Goal: Find specific page/section: Find specific page/section

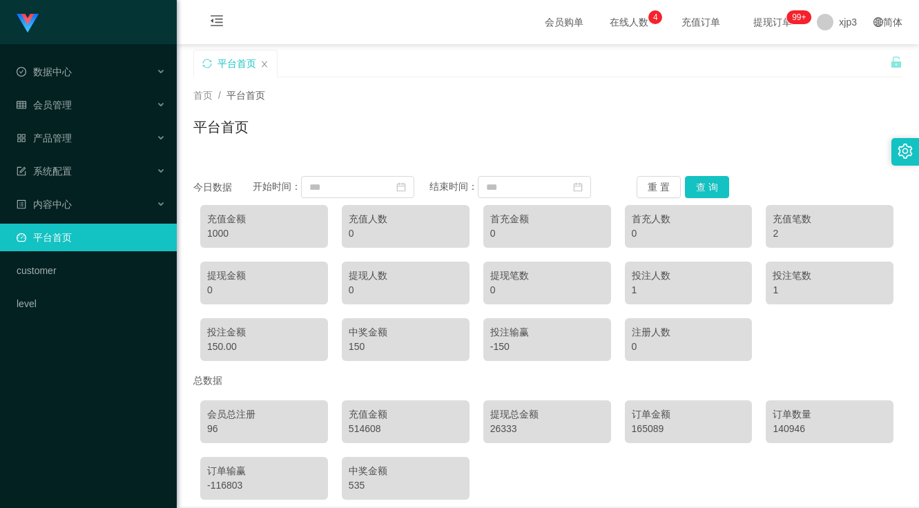
scroll to position [63, 0]
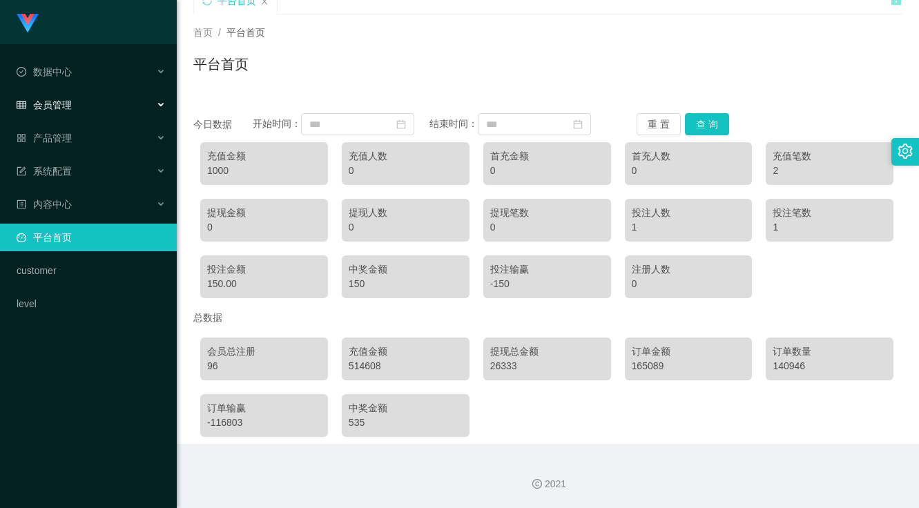
click at [77, 115] on div "会员管理" at bounding box center [88, 105] width 177 height 28
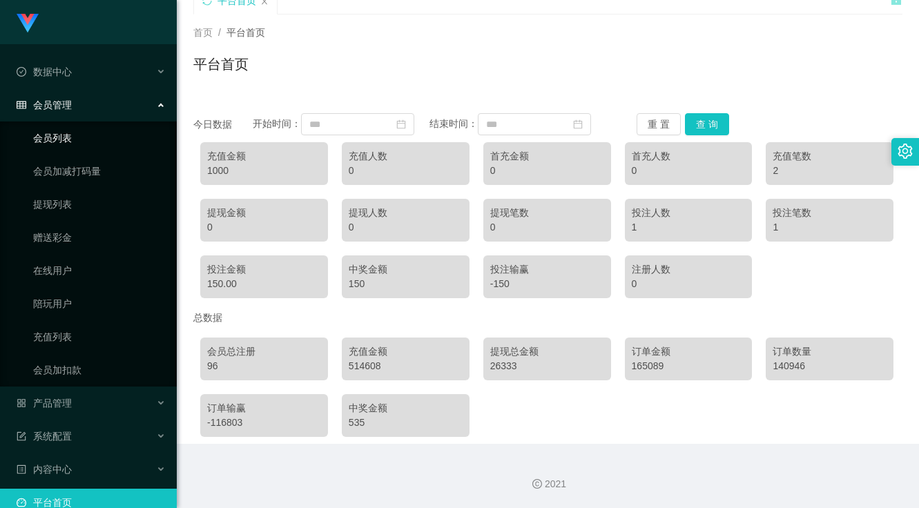
click at [63, 141] on link "会员列表" at bounding box center [99, 138] width 133 height 28
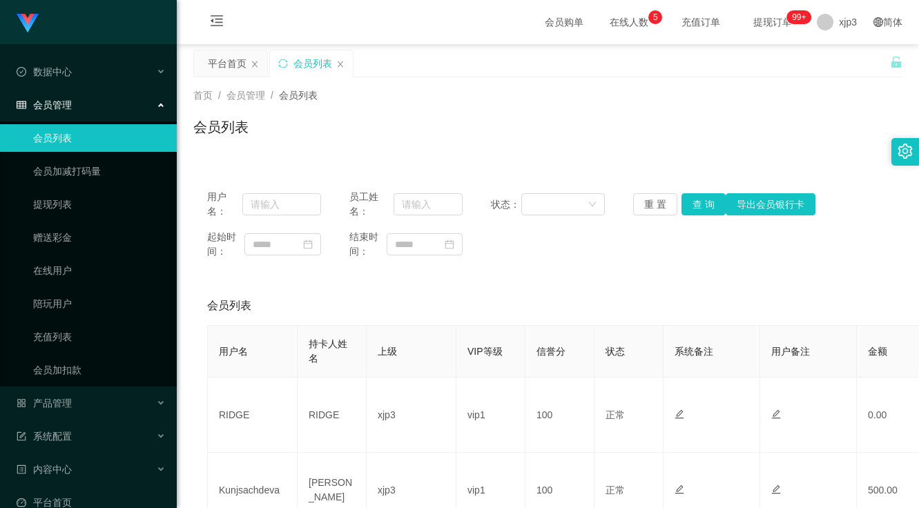
scroll to position [138, 0]
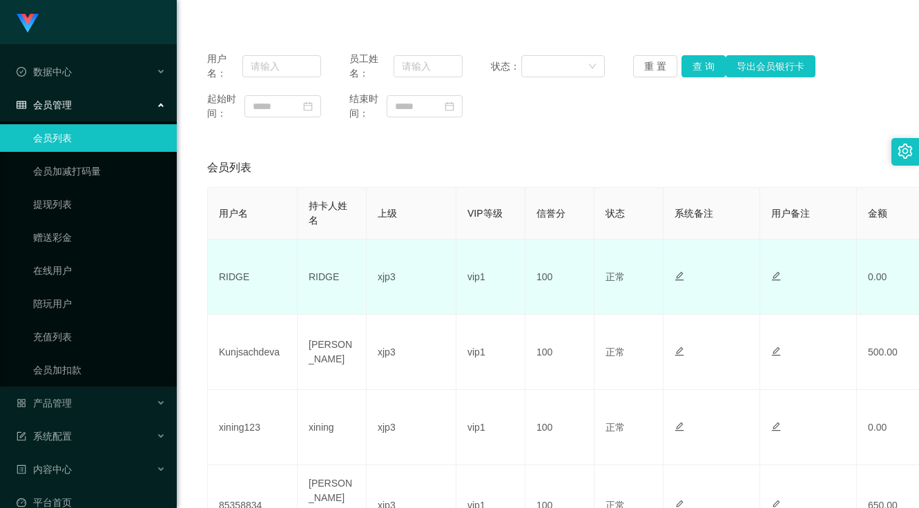
click at [222, 279] on td "RIDGE" at bounding box center [253, 276] width 90 height 75
copy td "RIDGE"
